Goal: Information Seeking & Learning: Learn about a topic

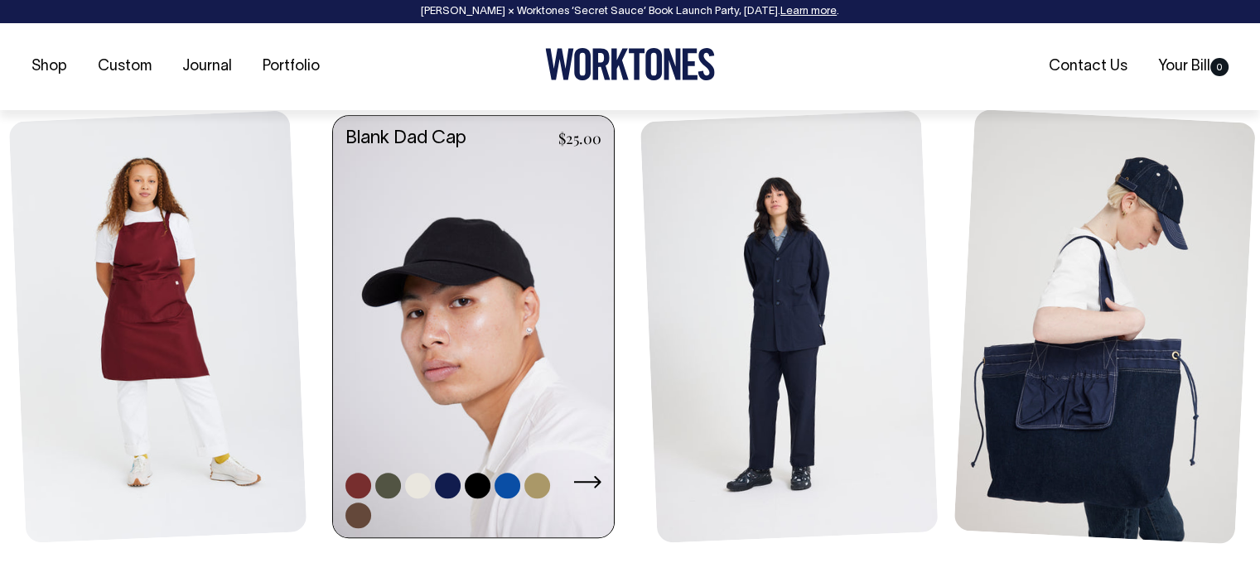
scroll to position [746, 0]
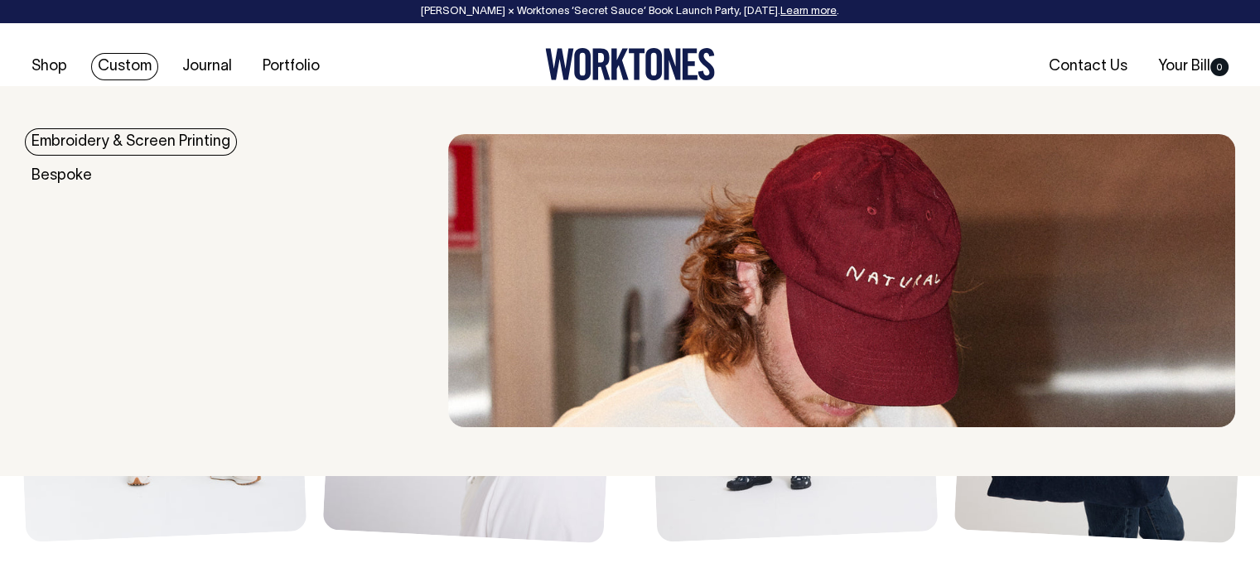
click at [110, 137] on link "Embroidery & Screen Printing" at bounding box center [131, 141] width 212 height 27
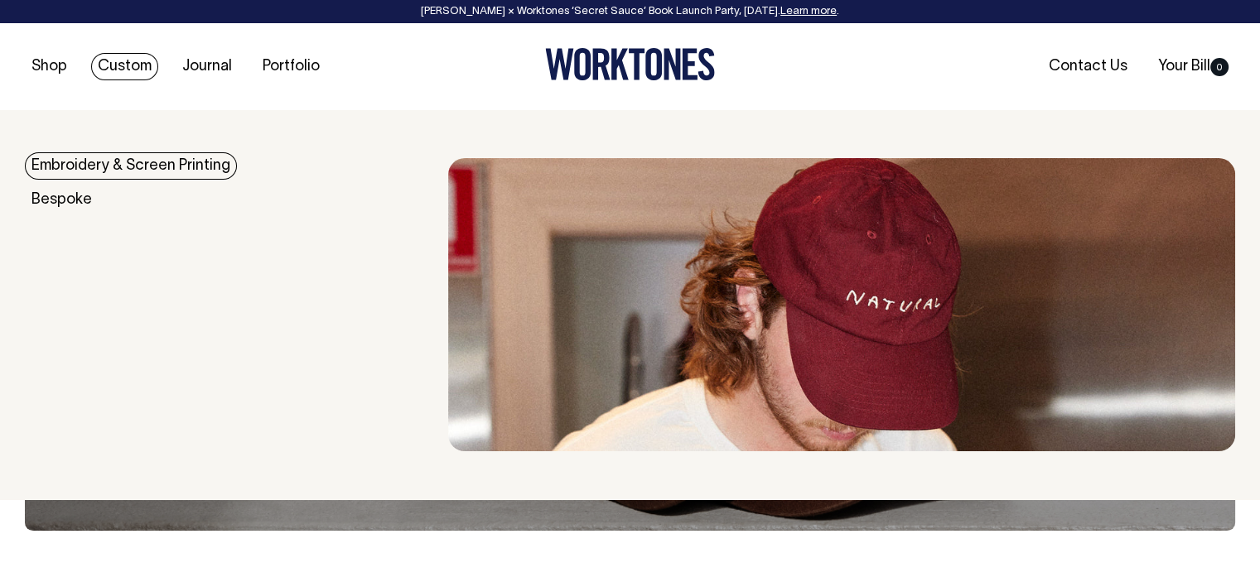
click at [192, 170] on link "Embroidery & Screen Printing" at bounding box center [131, 165] width 212 height 27
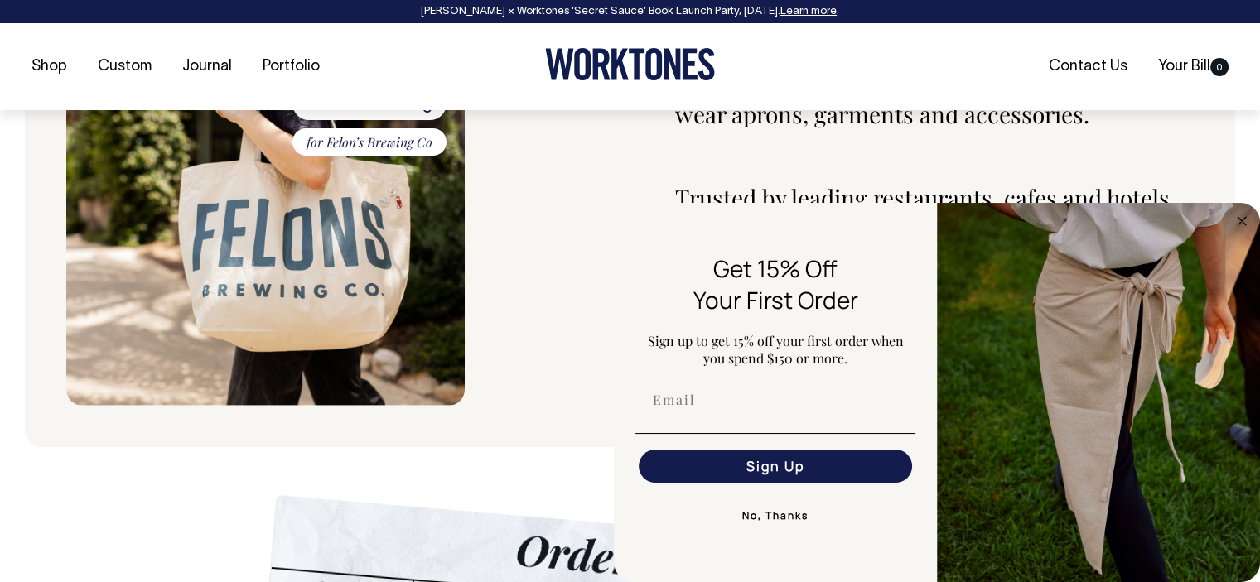
scroll to position [749, 0]
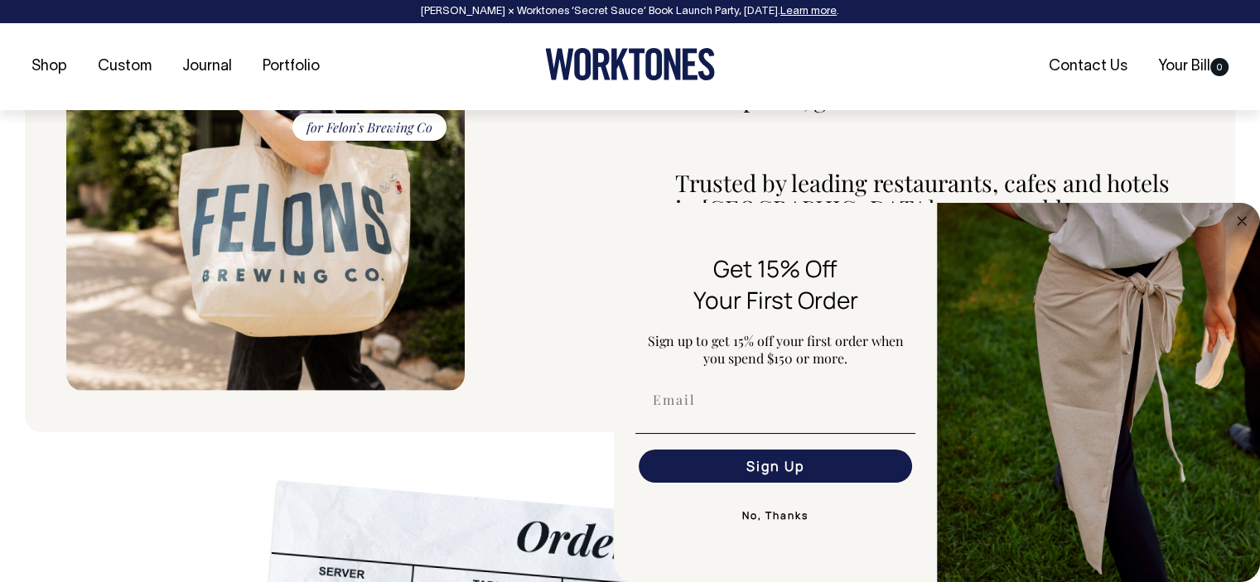
click at [783, 525] on button "No, Thanks" at bounding box center [775, 516] width 280 height 33
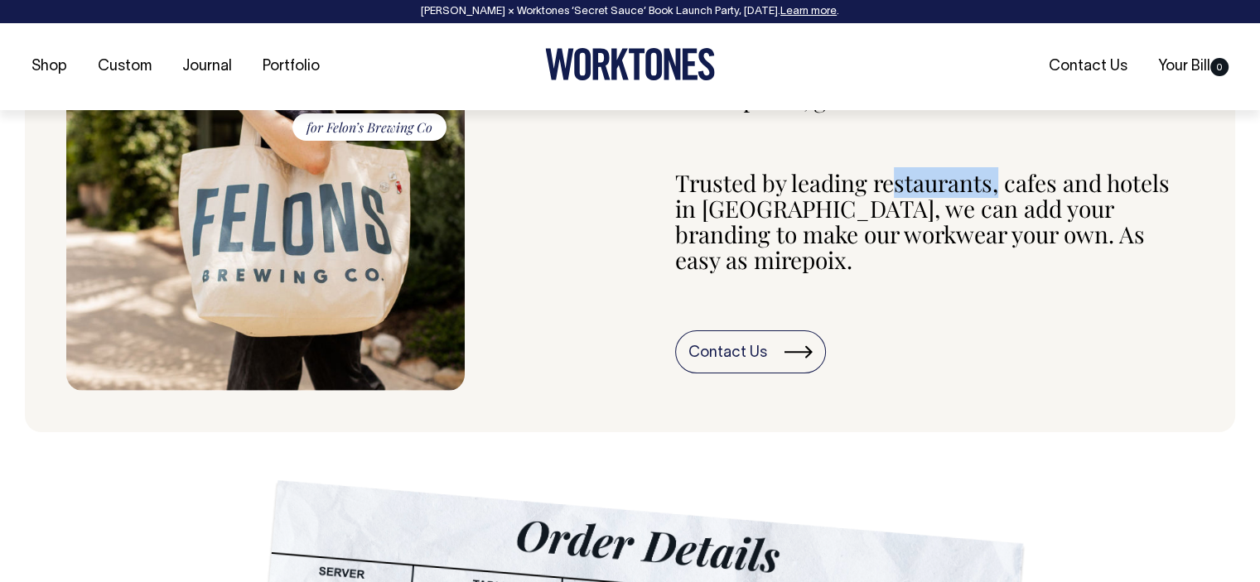
drag, startPoint x: 891, startPoint y: 172, endPoint x: 1001, endPoint y: 184, distance: 110.1
click at [1001, 184] on p "Trusted by leading restaurants, cafes and hotels in Australia, we can add your …" at bounding box center [934, 222] width 519 height 102
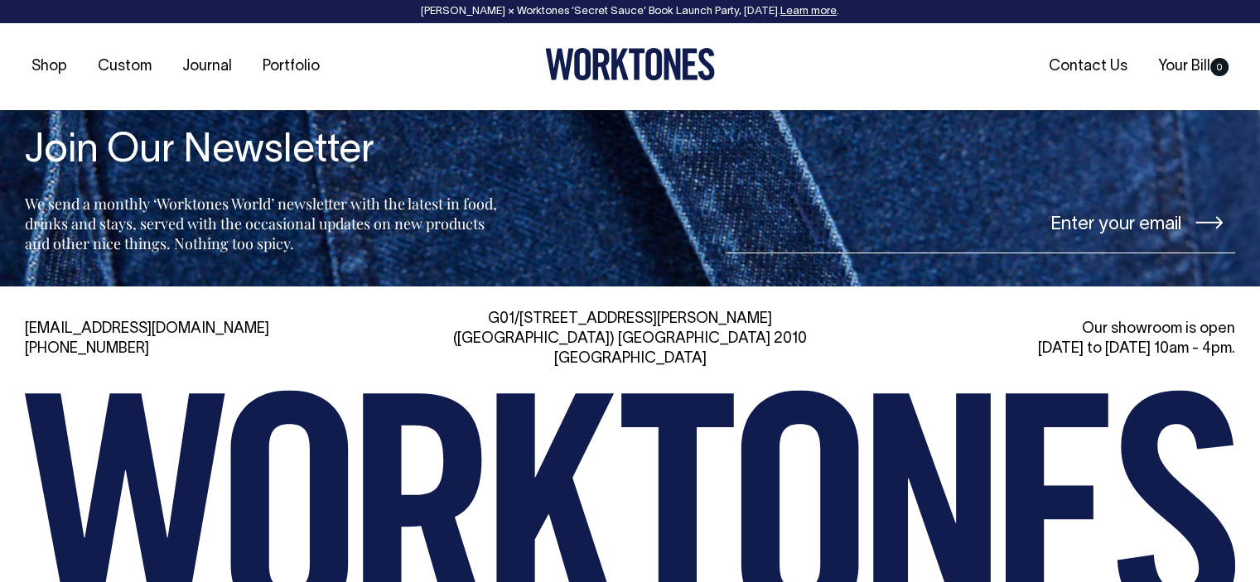
scroll to position [5760, 0]
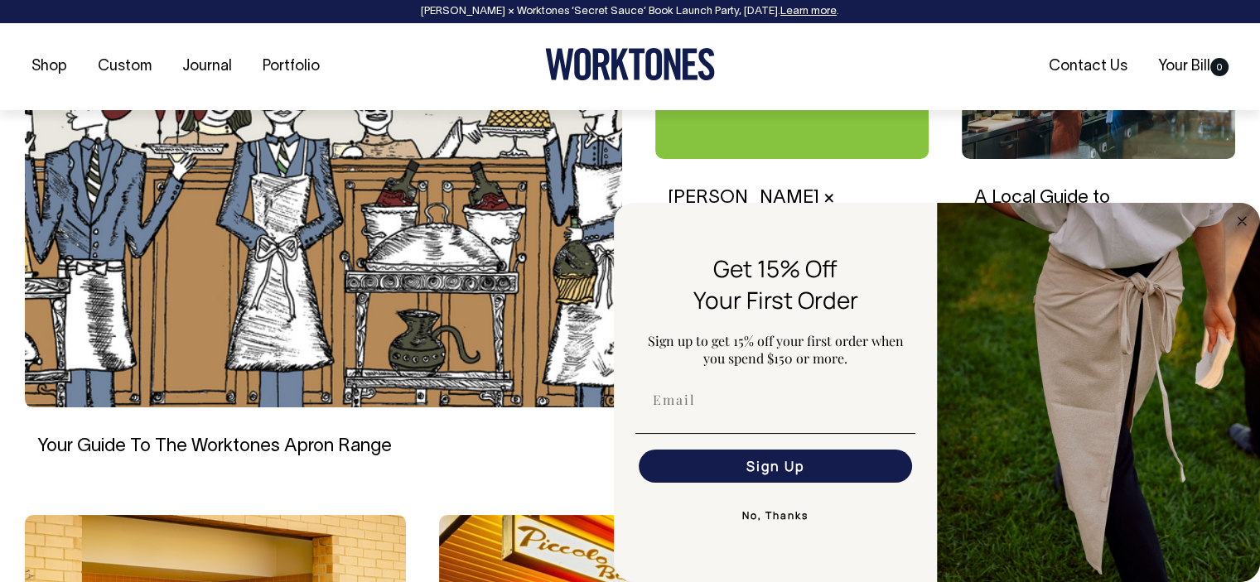
scroll to position [1099, 0]
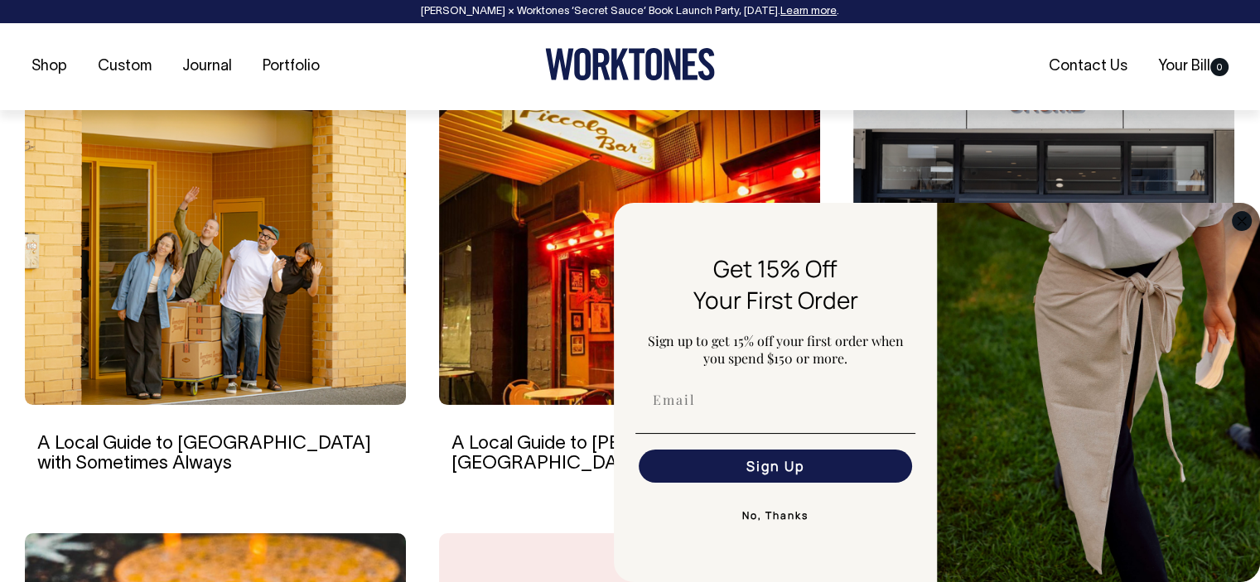
click at [1236, 218] on circle "Close dialog" at bounding box center [1242, 220] width 19 height 19
